Goal: Task Accomplishment & Management: Use online tool/utility

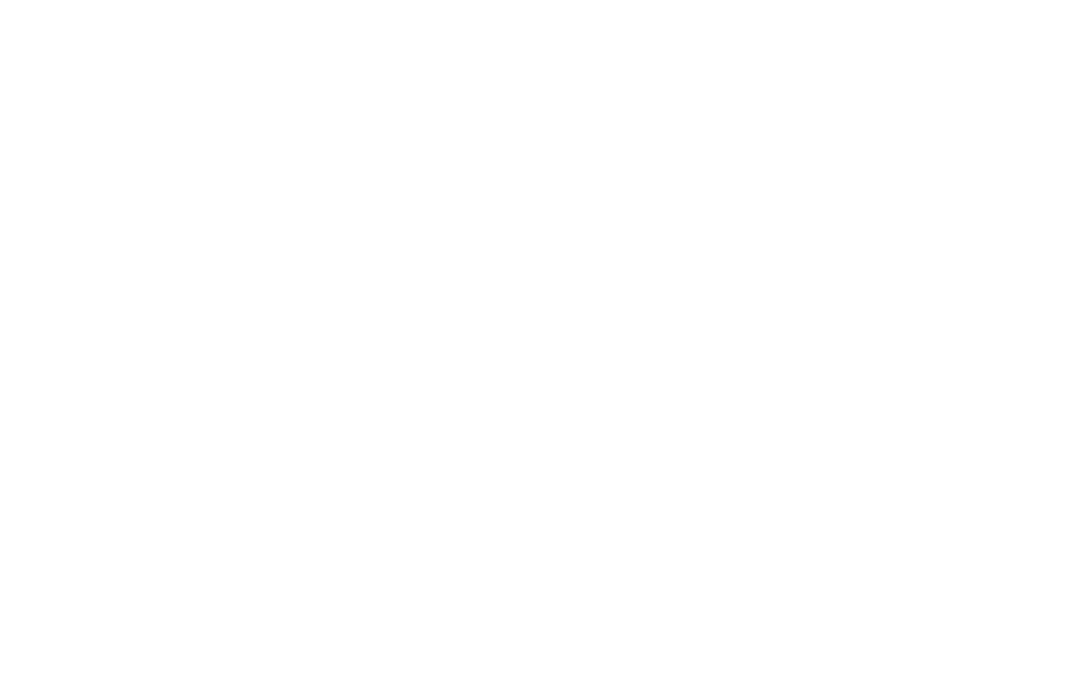
select select "Song"
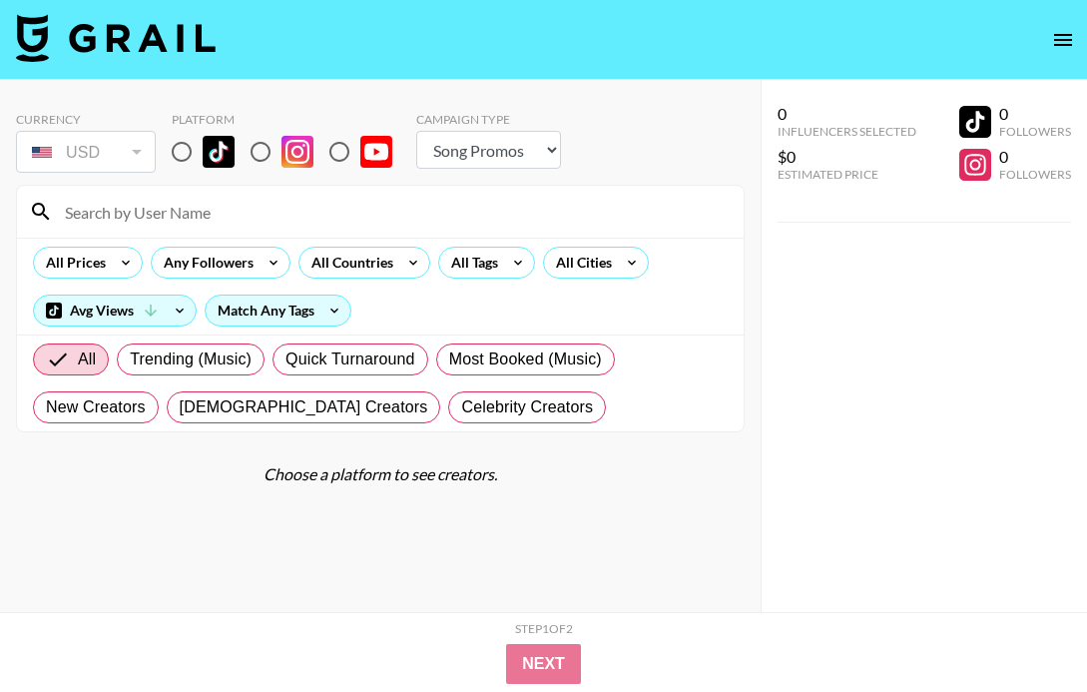
click at [184, 146] on input "radio" at bounding box center [182, 152] width 42 height 42
radio input "true"
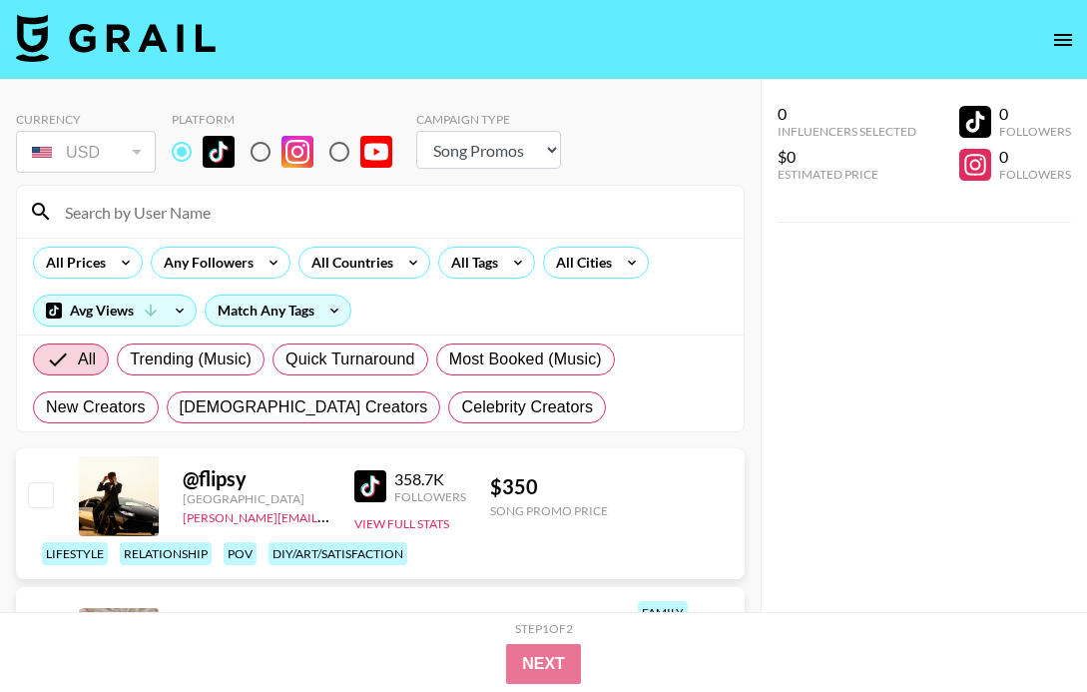
click at [249, 150] on input "radio" at bounding box center [261, 152] width 42 height 42
radio input "true"
click at [186, 149] on input "radio" at bounding box center [182, 152] width 42 height 42
radio input "true"
click at [464, 272] on div "All Tags" at bounding box center [470, 263] width 63 height 30
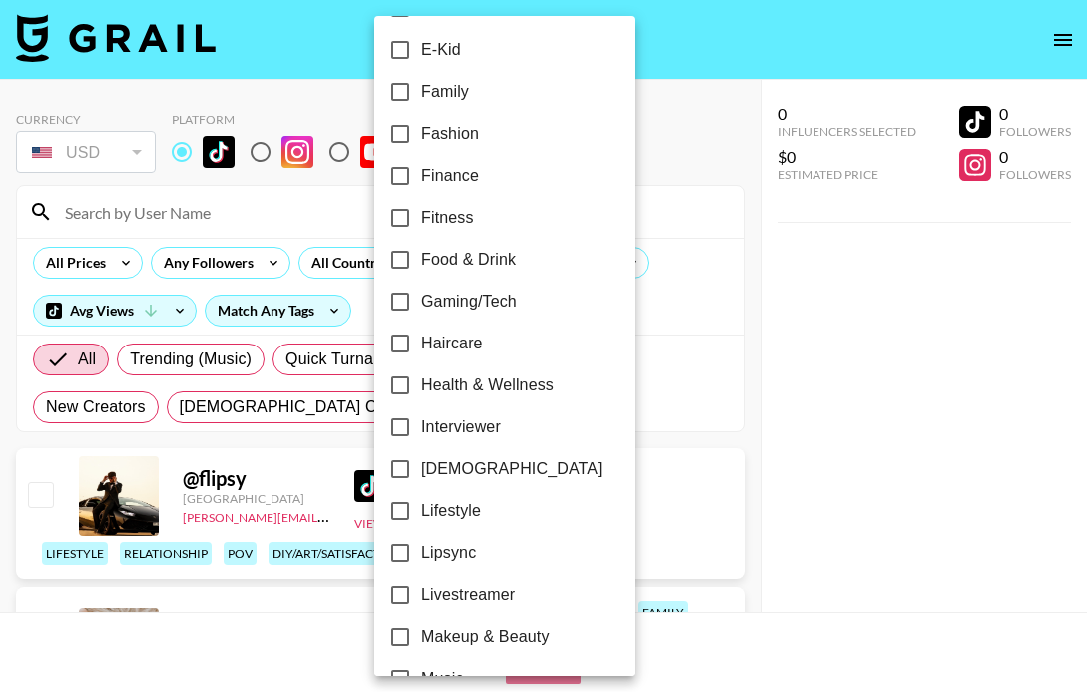
scroll to position [750, 0]
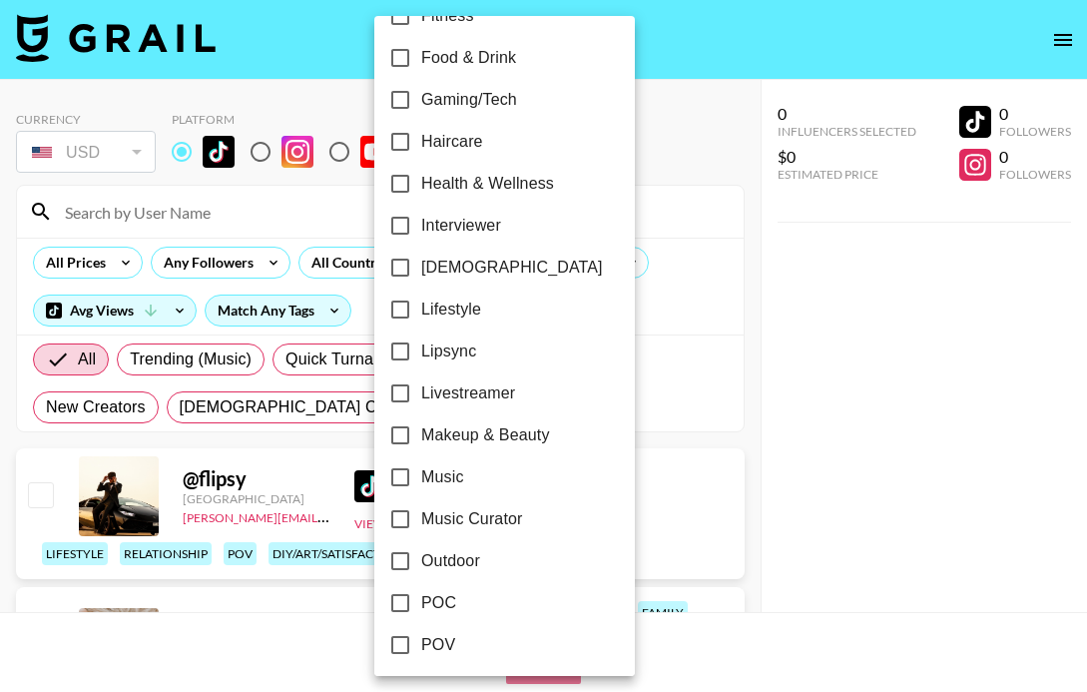
click at [431, 517] on span "Music Curator" at bounding box center [472, 519] width 102 height 24
click at [421, 517] on input "Music Curator" at bounding box center [400, 519] width 42 height 42
checkbox input "true"
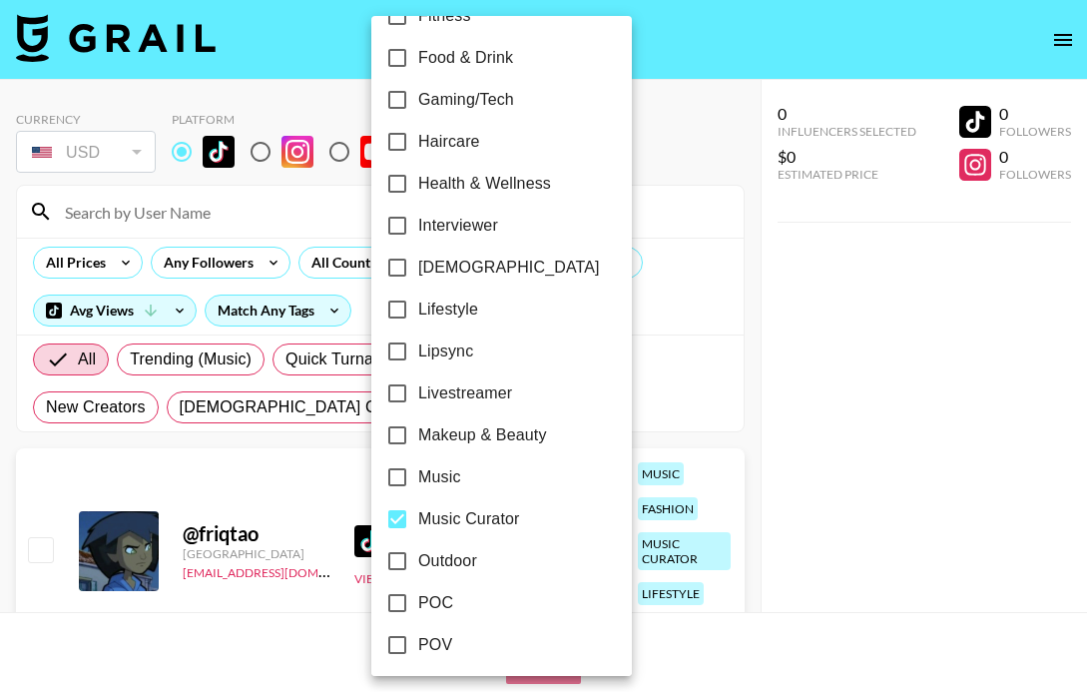
click at [721, 183] on div at bounding box center [543, 346] width 1087 height 692
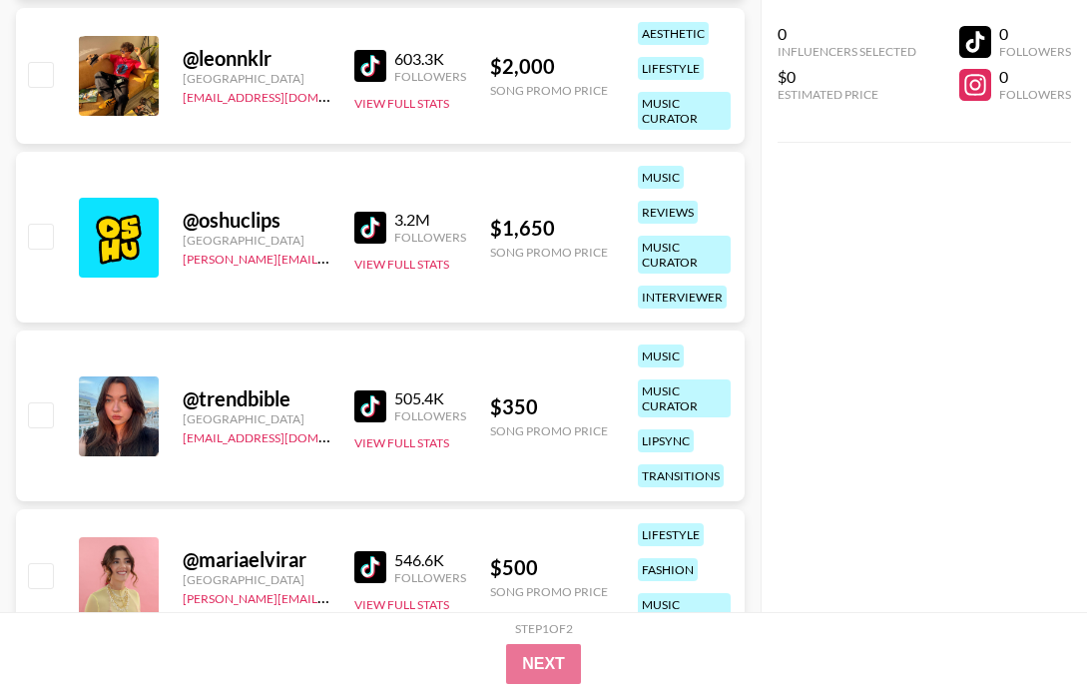
scroll to position [1028, 0]
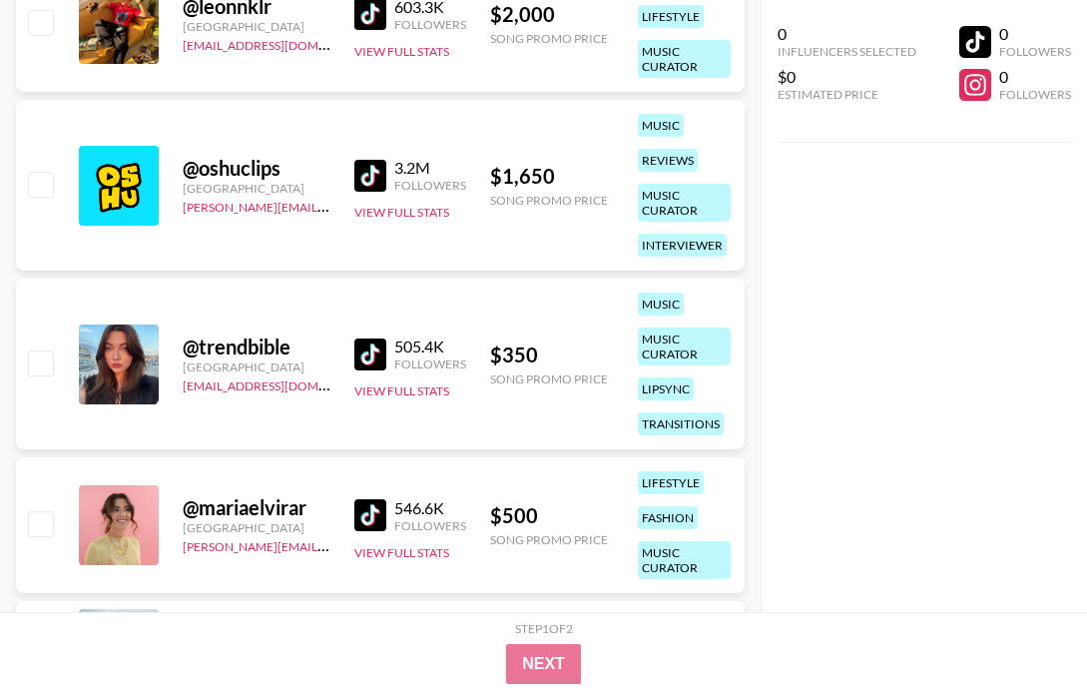
click at [379, 339] on img at bounding box center [370, 354] width 32 height 32
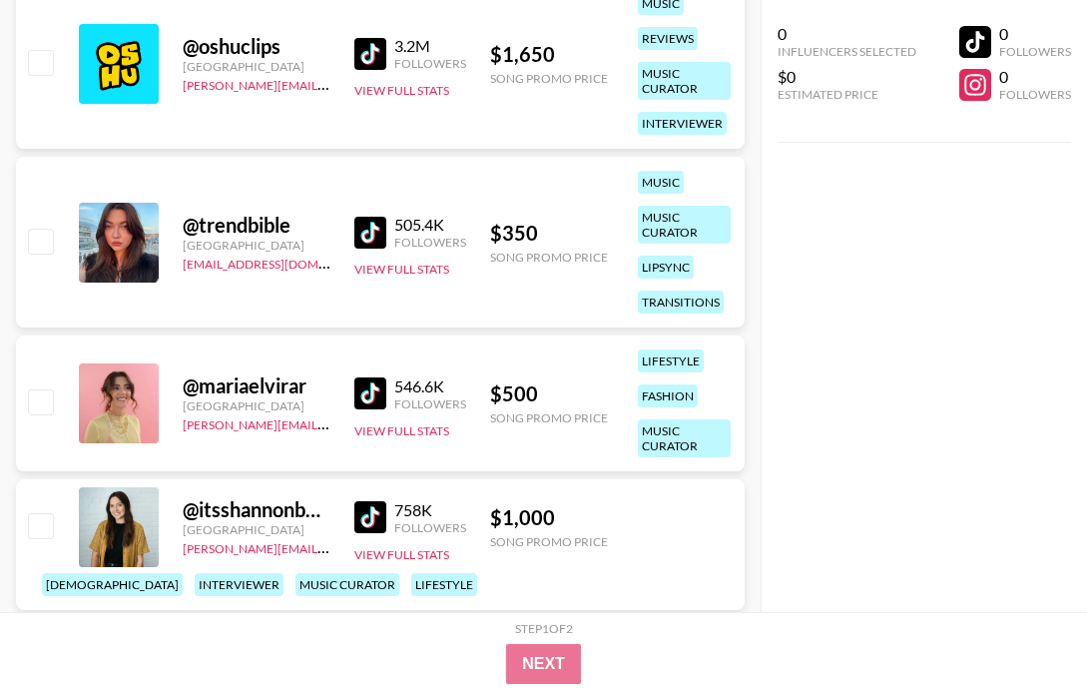
scroll to position [0, 0]
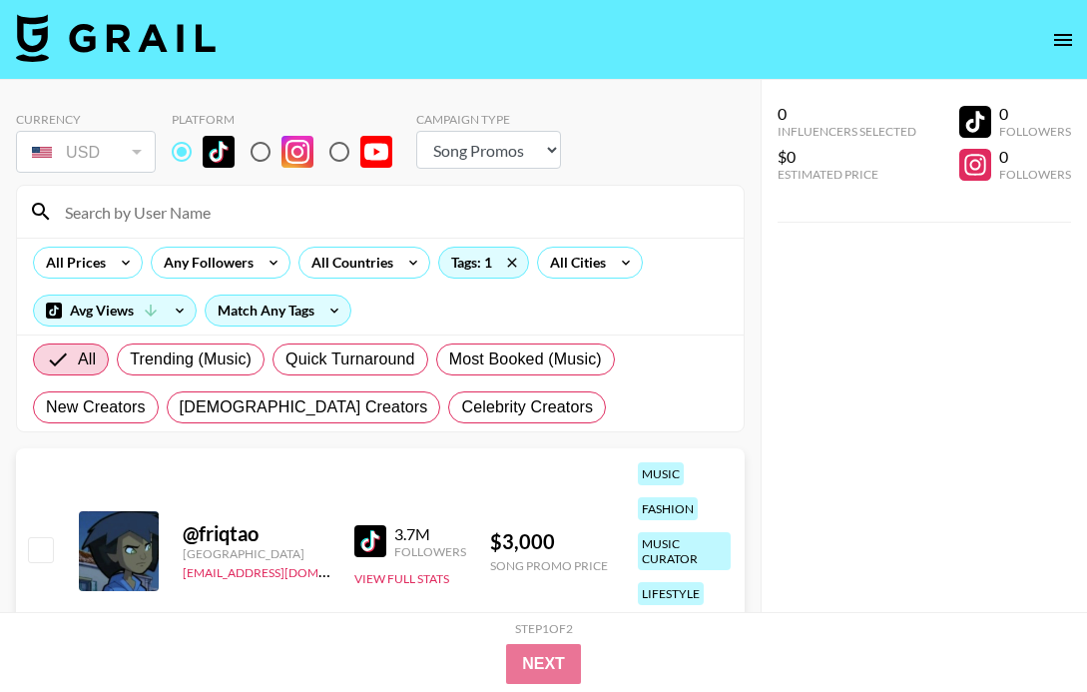
click at [365, 549] on img at bounding box center [370, 541] width 32 height 32
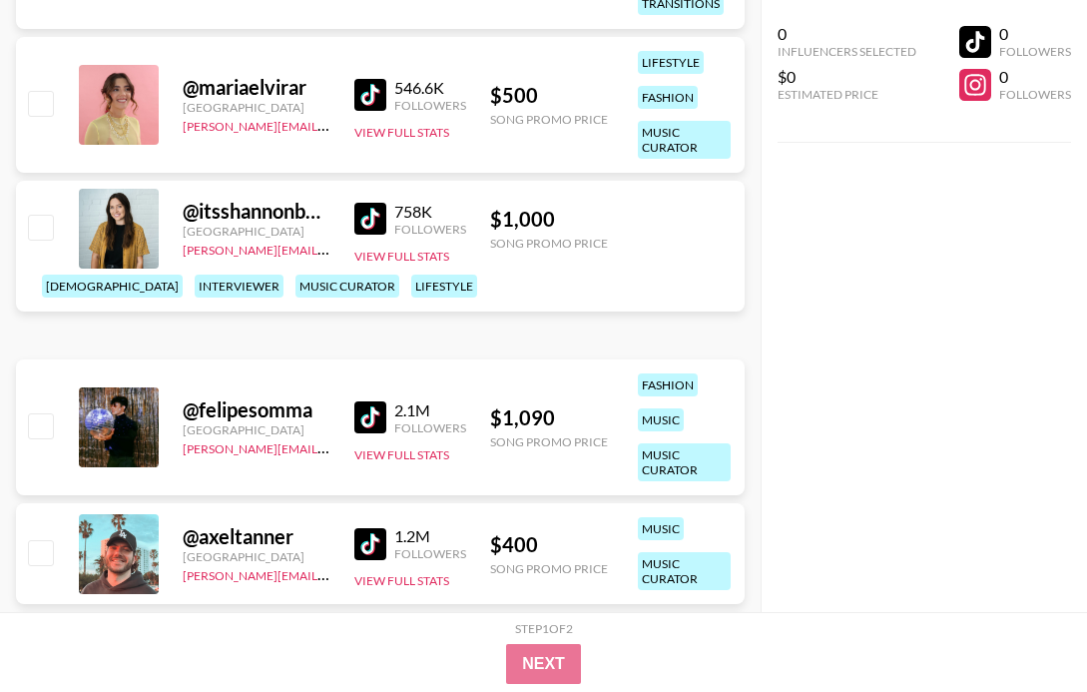
scroll to position [1606, 0]
